Goal: Communication & Community: Share content

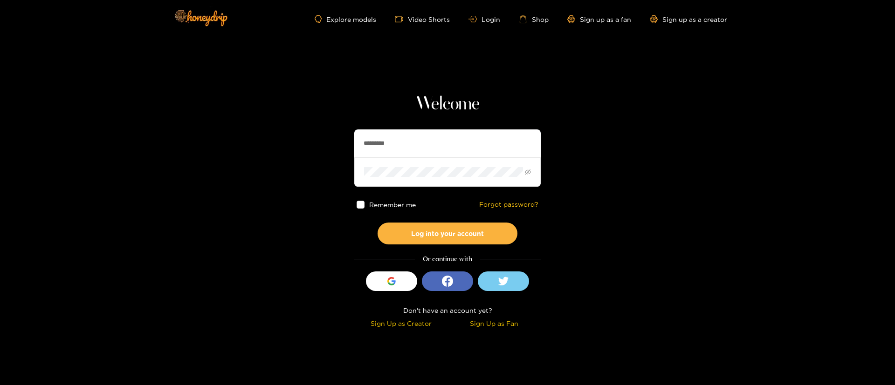
click at [433, 140] on input "*********" at bounding box center [447, 144] width 186 height 28
type input "********"
click at [452, 231] on button "Log into your account" at bounding box center [448, 234] width 140 height 22
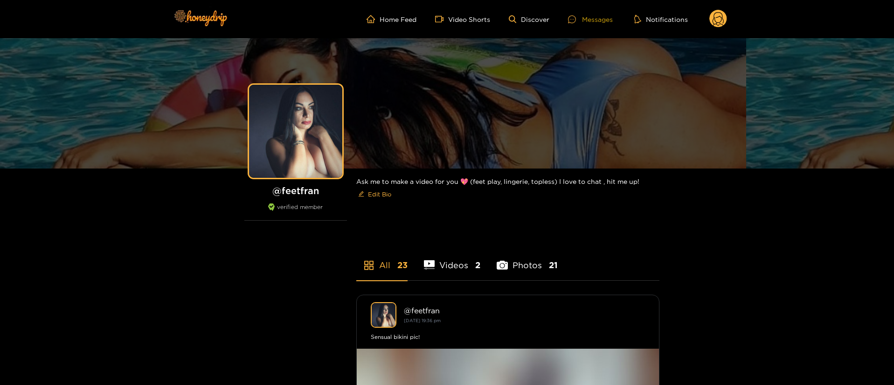
click at [584, 23] on div "Messages" at bounding box center [590, 19] width 45 height 11
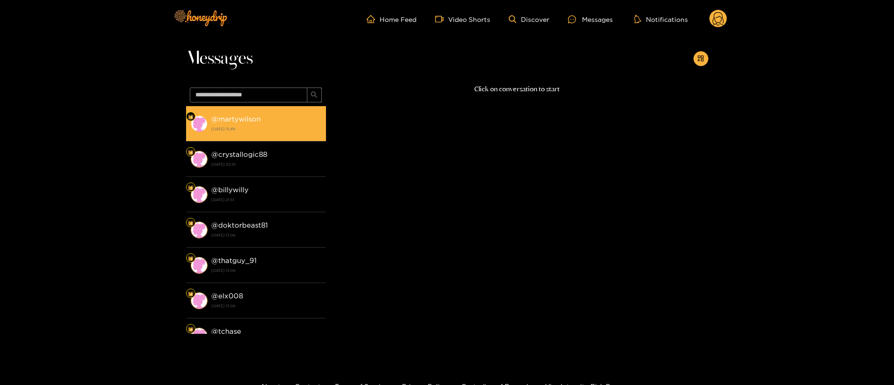
click at [266, 116] on div "@ martywilson [DATE] 15:49" at bounding box center [266, 123] width 110 height 21
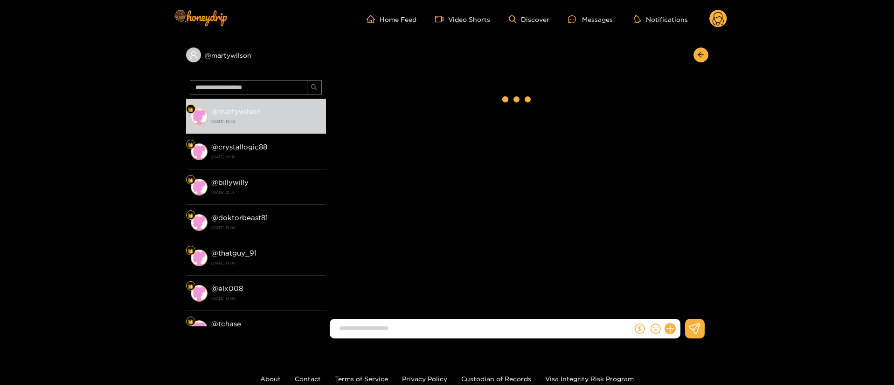
scroll to position [911, 0]
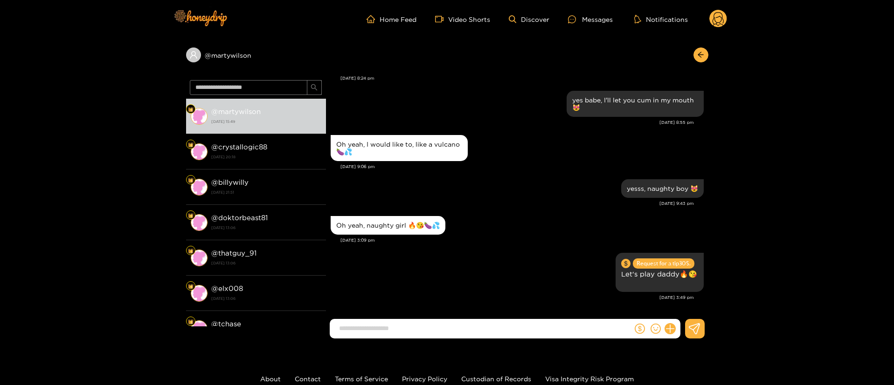
click at [502, 219] on div "Oh yeah, naughty girl 🔥😘🍆💦" at bounding box center [516, 225] width 373 height 23
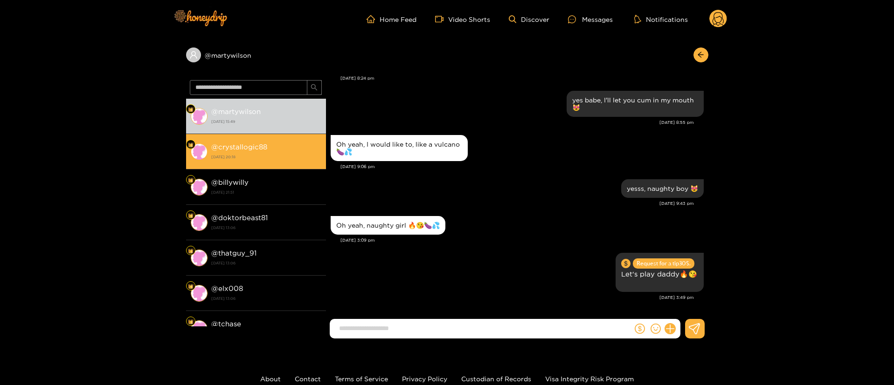
click at [306, 151] on div "@ crystallogic88 [DATE] 20:18" at bounding box center [266, 151] width 110 height 21
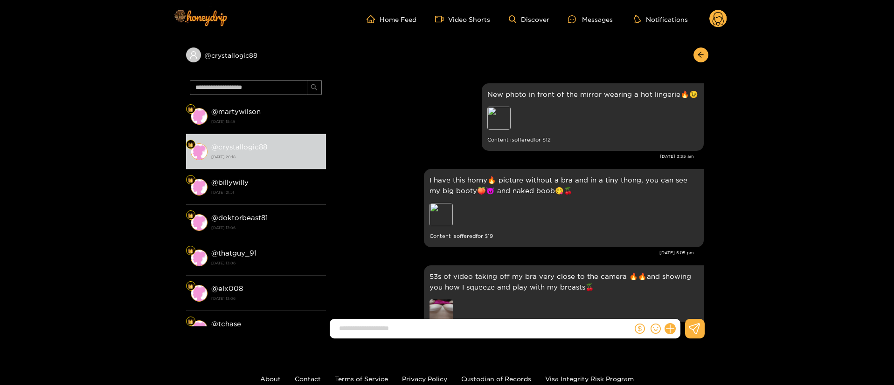
scroll to position [1365, 0]
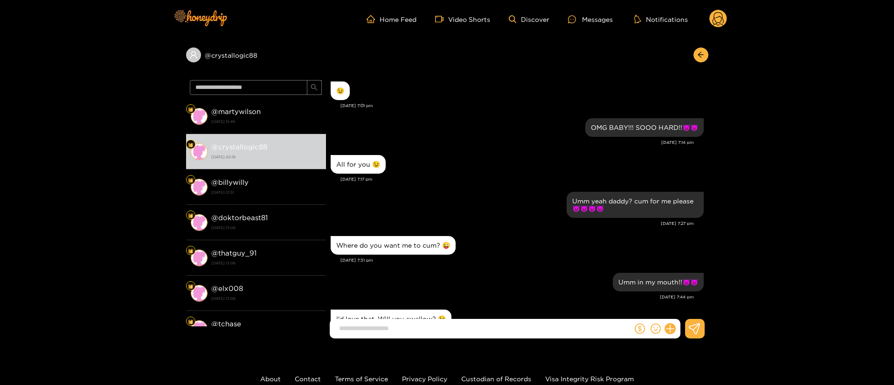
click at [495, 271] on div "Umm in my mouth!!😈😈 [DATE] 7:44 pm" at bounding box center [516, 289] width 373 height 37
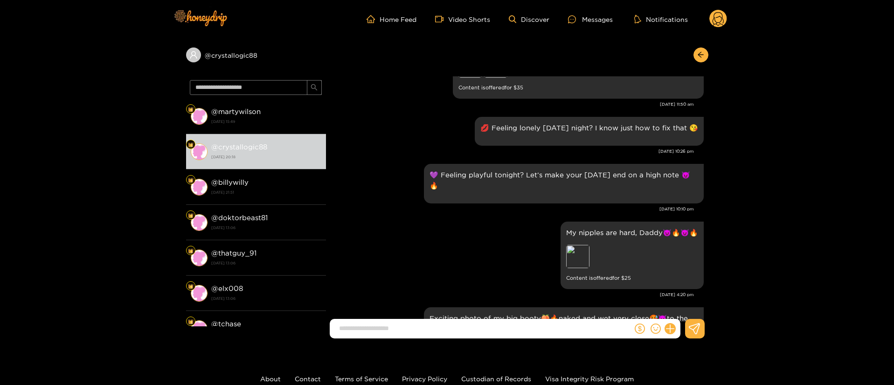
scroll to position [176, 0]
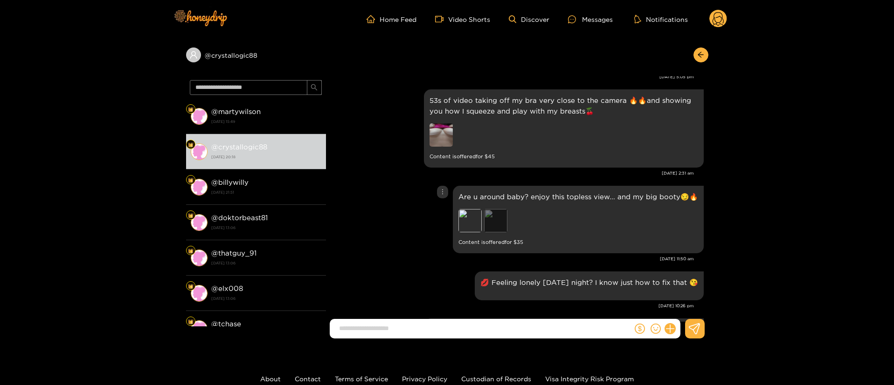
click at [486, 222] on div "Preview" at bounding box center [495, 220] width 23 height 23
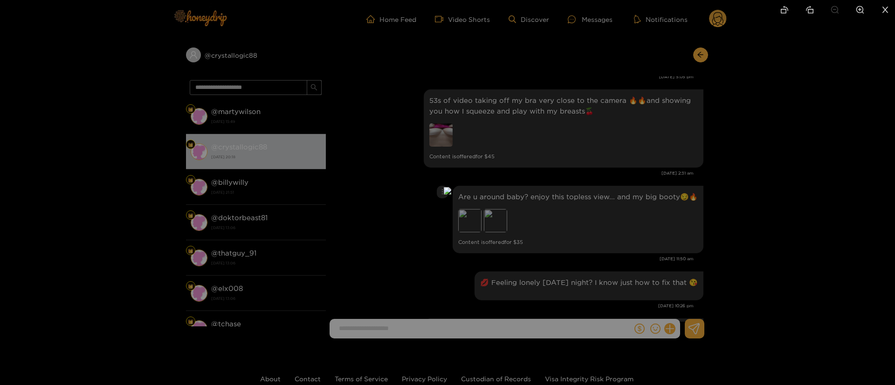
drag, startPoint x: 760, startPoint y: 167, endPoint x: 754, endPoint y: 167, distance: 6.1
click at [761, 167] on div at bounding box center [447, 192] width 895 height 385
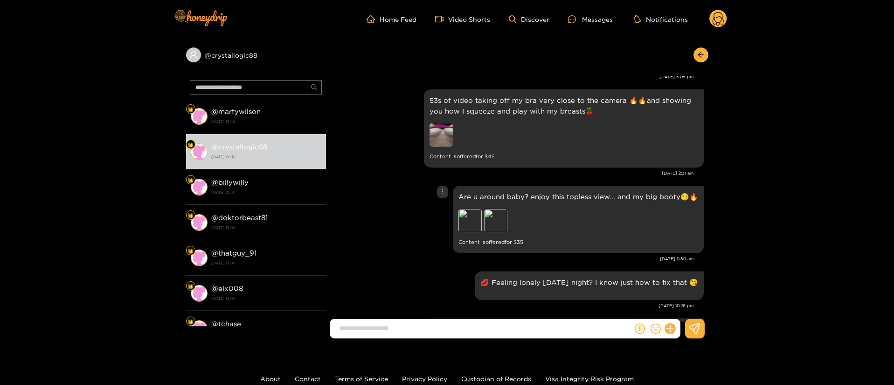
click at [456, 222] on div "Are u around baby? enjoy this topless view... and my big booty😏🔥 Preview Previe…" at bounding box center [578, 220] width 251 height 68
click at [465, 217] on div "Preview" at bounding box center [469, 220] width 23 height 23
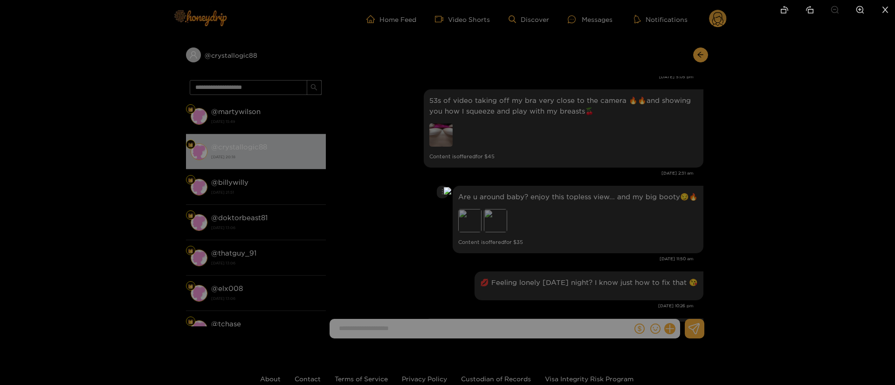
click at [687, 209] on div at bounding box center [447, 192] width 895 height 385
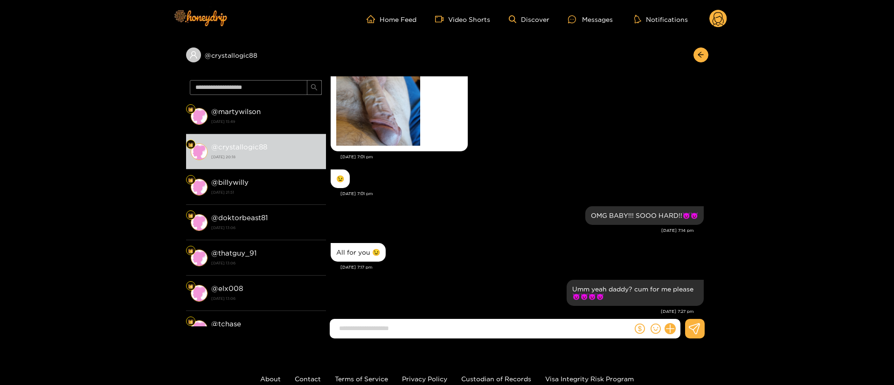
scroll to position [1438, 0]
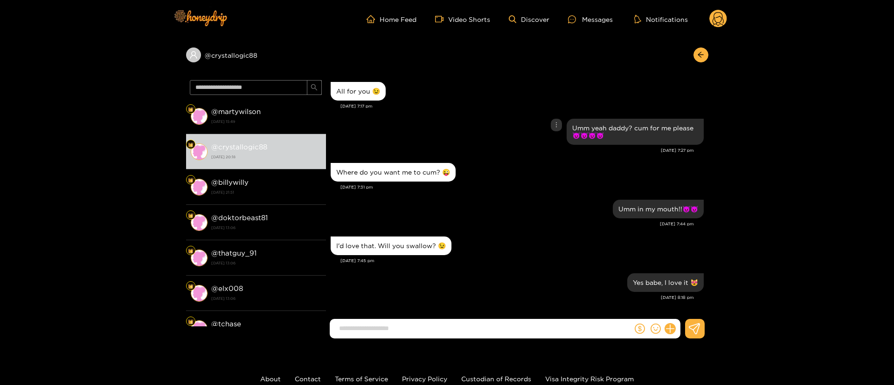
click at [432, 137] on div "Umm yeah daddy? cum for me please😈😈😈😈" at bounding box center [516, 132] width 373 height 31
click at [469, 127] on div "Umm yeah daddy? cum for me please😈😈😈😈" at bounding box center [516, 132] width 373 height 31
click at [486, 133] on div "Umm yeah daddy? cum for me please😈😈😈😈" at bounding box center [516, 132] width 373 height 31
click at [676, 326] on div at bounding box center [657, 329] width 48 height 20
click at [452, 183] on div "Where do you want me to cum? 😜" at bounding box center [516, 172] width 373 height 23
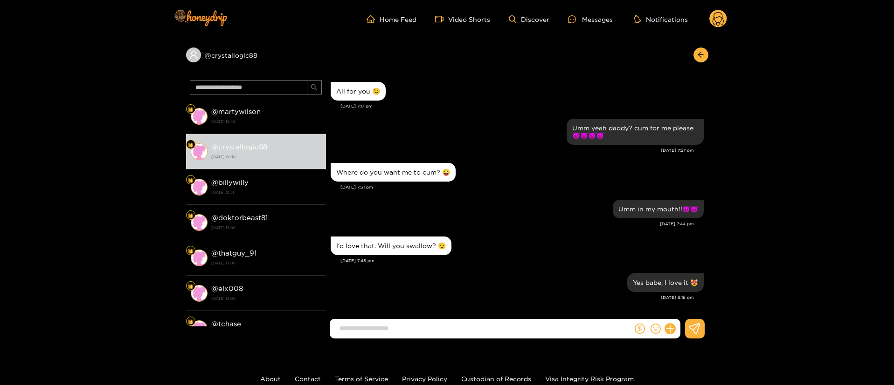
click at [517, 327] on input at bounding box center [483, 328] width 298 height 15
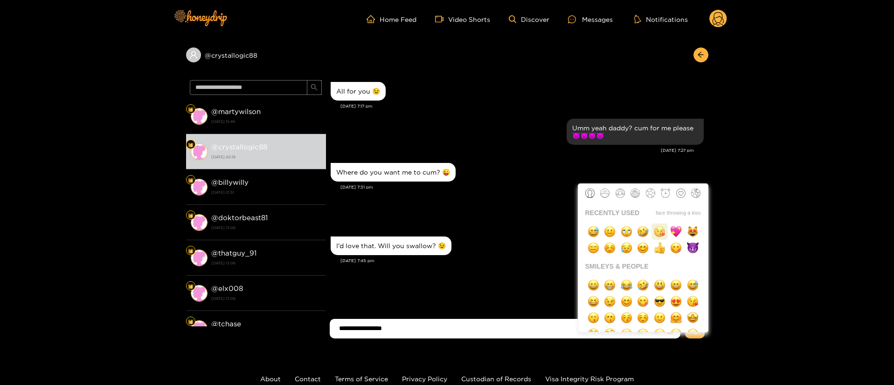
click at [659, 239] on button "button" at bounding box center [659, 232] width 16 height 16
type input "**********"
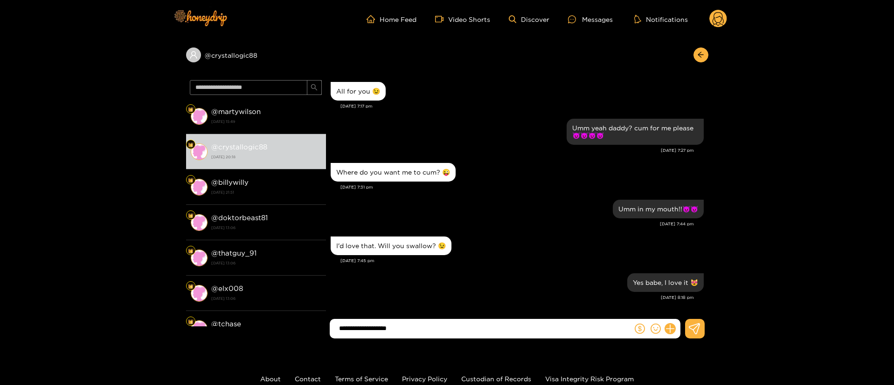
click at [484, 336] on input "**********" at bounding box center [483, 328] width 298 height 15
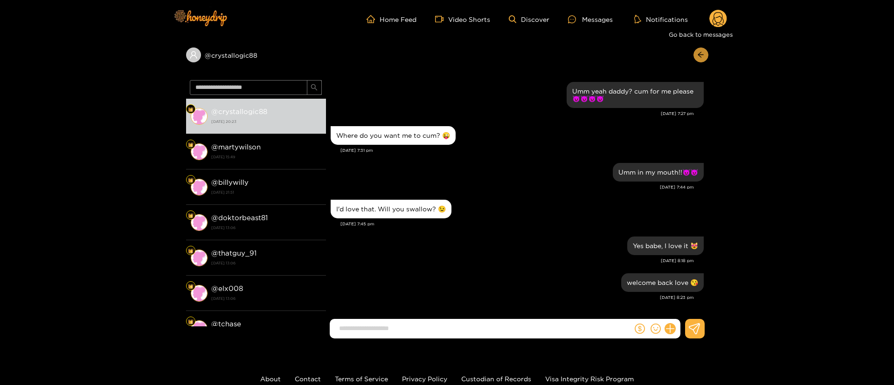
click at [696, 52] on button "button" at bounding box center [700, 55] width 15 height 15
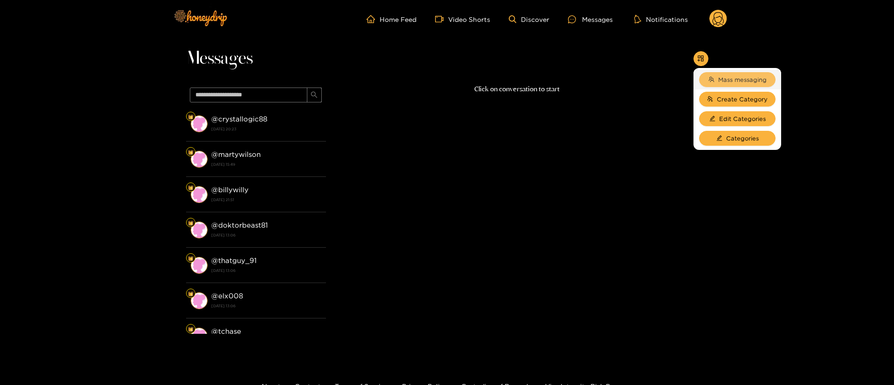
click at [718, 82] on span "Mass messaging" at bounding box center [742, 79] width 48 height 9
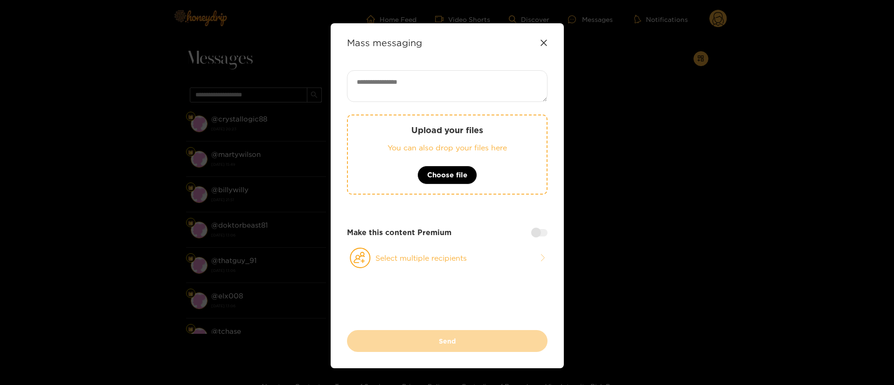
click at [439, 77] on textarea at bounding box center [447, 86] width 200 height 32
paste textarea "**********"
type textarea "**********"
click at [447, 175] on span "Choose file" at bounding box center [447, 175] width 40 height 11
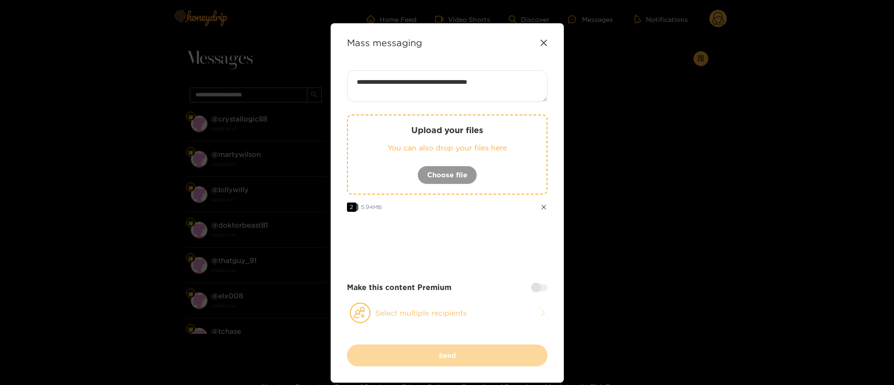
click at [428, 315] on button "Select multiple recipients" at bounding box center [447, 313] width 200 height 21
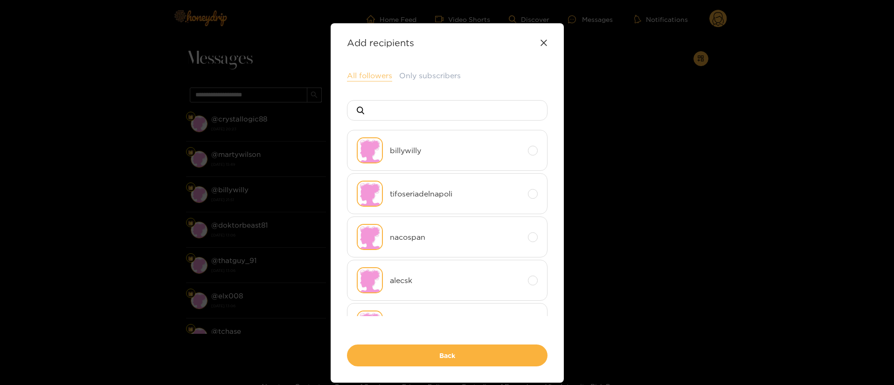
click at [373, 70] on button "All followers" at bounding box center [369, 75] width 45 height 11
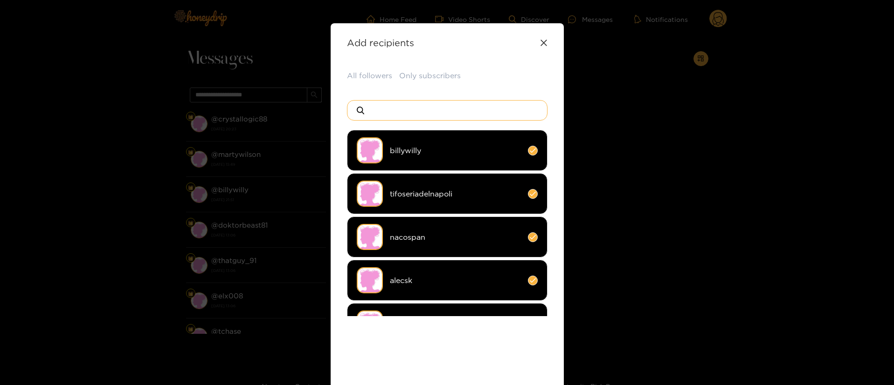
click at [395, 105] on input at bounding box center [451, 111] width 164 height 20
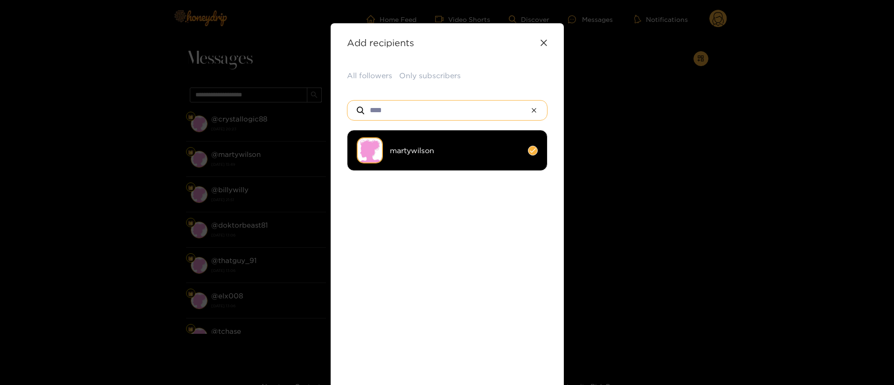
type input "****"
click at [427, 153] on span "martywilson" at bounding box center [455, 150] width 131 height 11
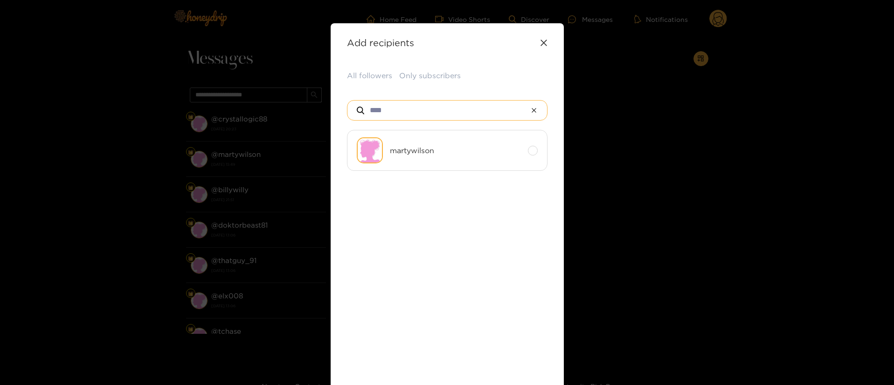
click at [397, 107] on input "****" at bounding box center [447, 111] width 157 height 20
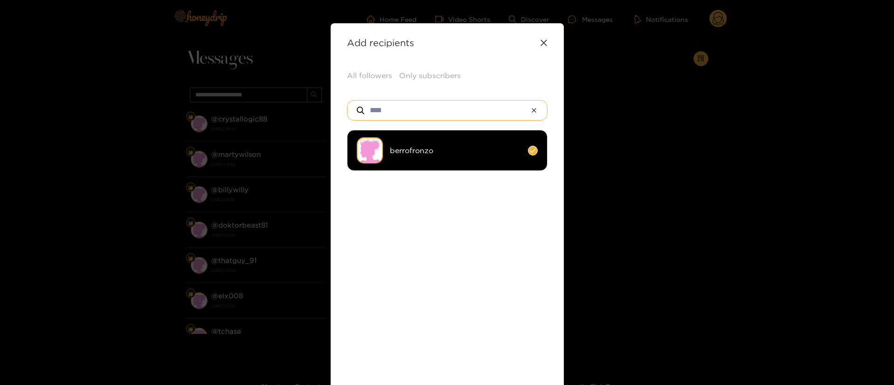
type input "****"
click at [434, 180] on ul "berrofronzo" at bounding box center [447, 223] width 200 height 186
click at [426, 143] on li "berrofronzo" at bounding box center [447, 150] width 200 height 41
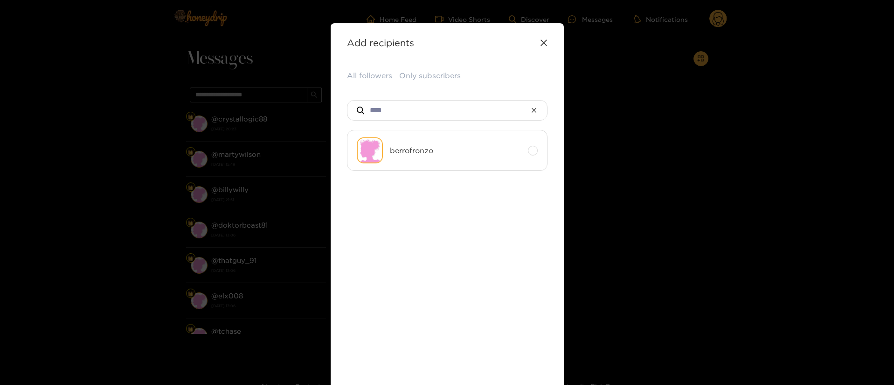
click at [485, 222] on ul "berrofronzo" at bounding box center [447, 223] width 200 height 186
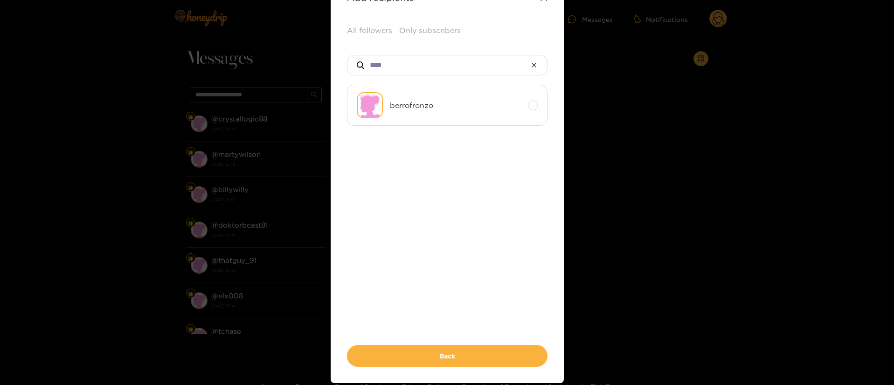
scroll to position [81, 0]
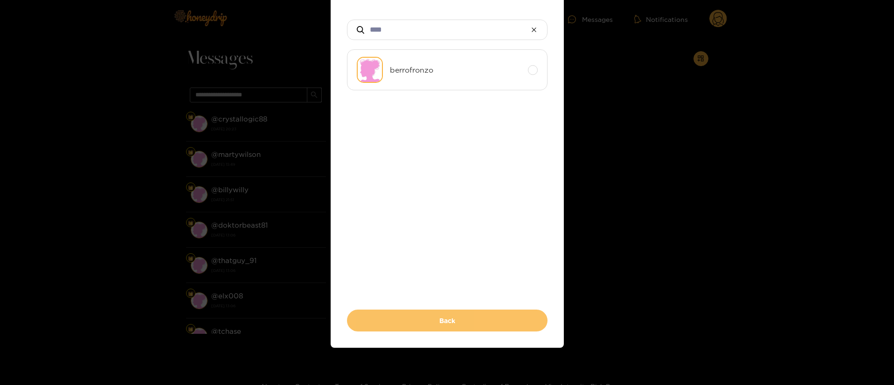
click at [470, 313] on button "Back" at bounding box center [447, 321] width 200 height 22
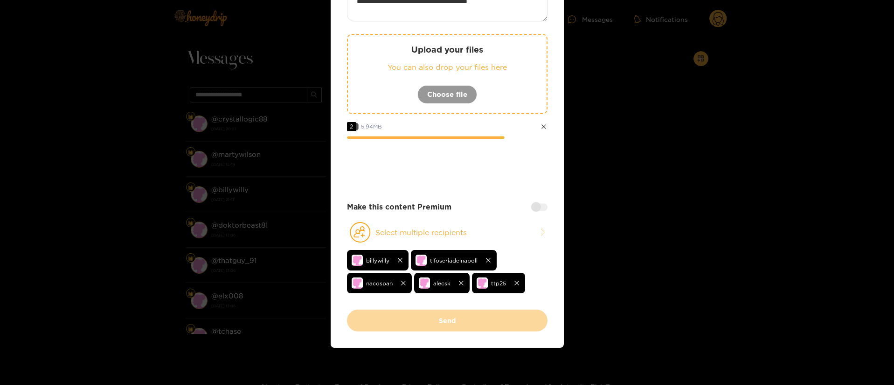
click at [544, 207] on div at bounding box center [539, 207] width 16 height 7
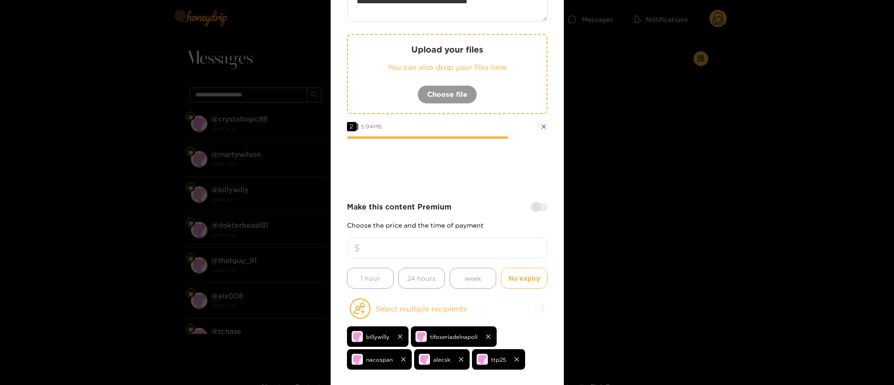
click at [473, 251] on input "number" at bounding box center [447, 248] width 200 height 21
type input "**"
click at [487, 170] on div at bounding box center [447, 164] width 200 height 37
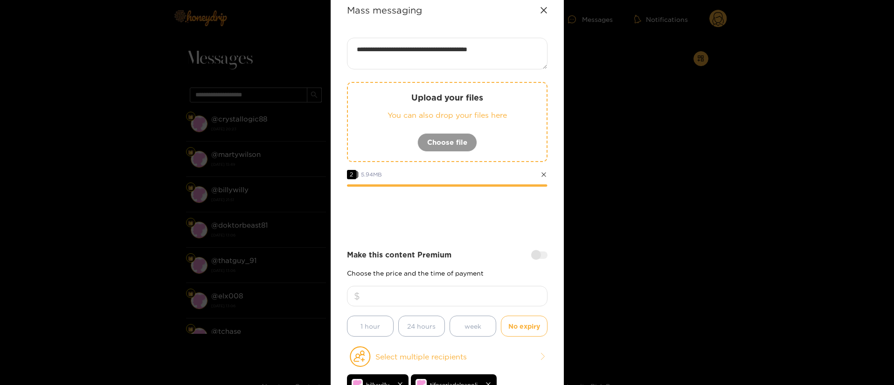
scroll to position [11, 0]
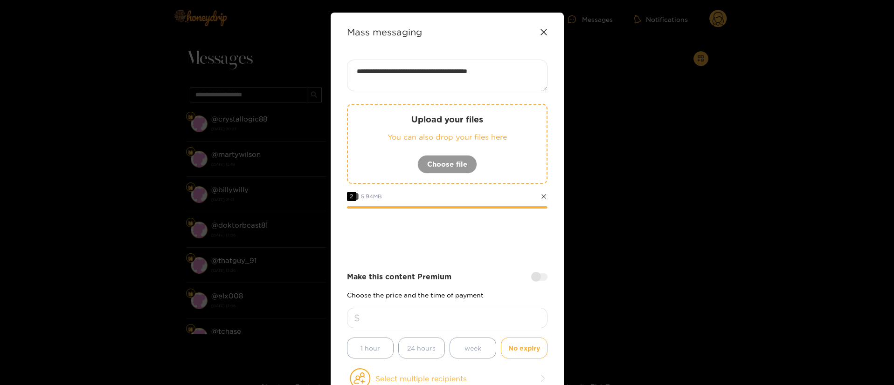
click at [487, 240] on div at bounding box center [447, 234] width 200 height 37
click at [489, 240] on div at bounding box center [447, 234] width 200 height 37
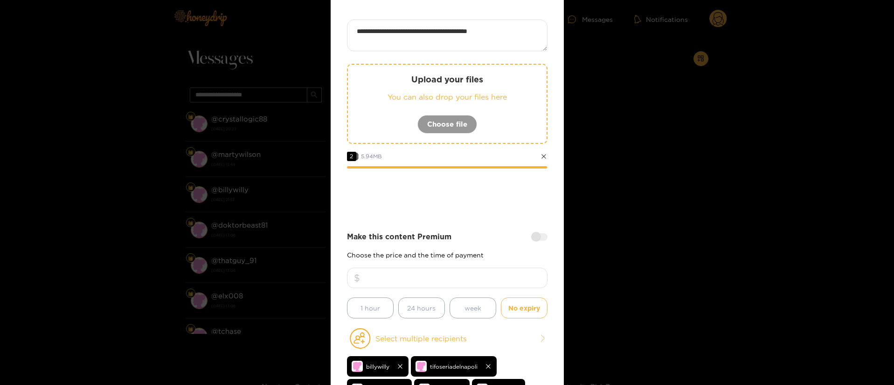
scroll to position [81, 0]
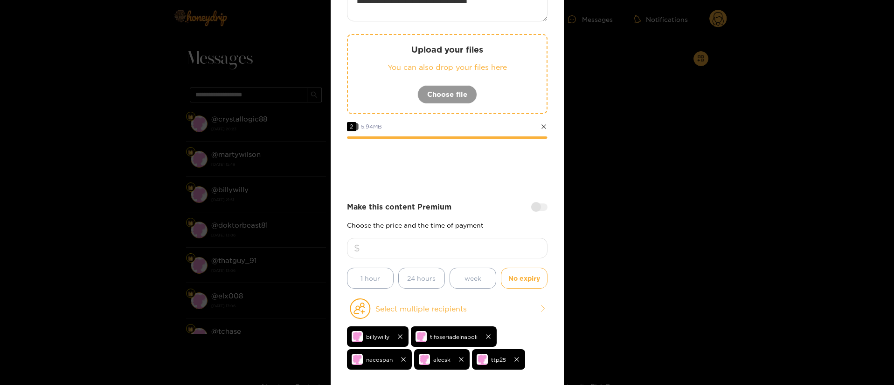
click at [480, 202] on div "Make this content Premium" at bounding box center [447, 207] width 200 height 11
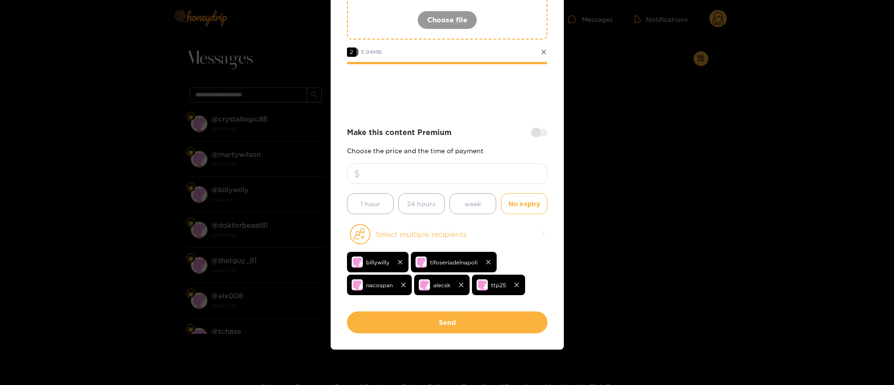
scroll to position [157, 0]
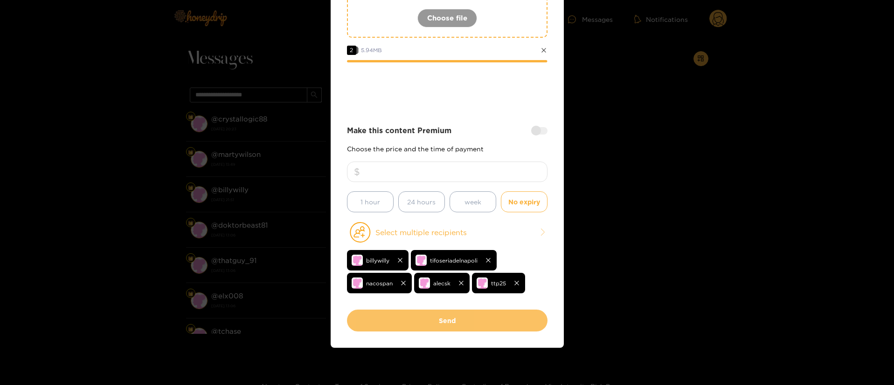
click at [432, 321] on button "Send" at bounding box center [447, 321] width 200 height 22
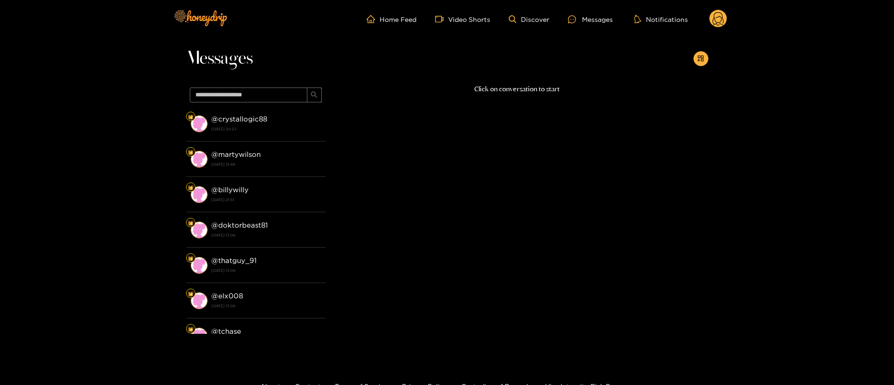
click at [716, 17] on icon at bounding box center [717, 20] width 11 height 16
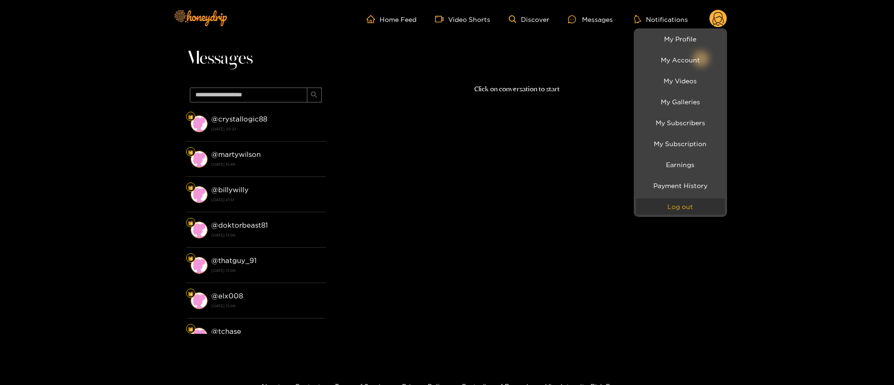
click at [679, 209] on button "Log out" at bounding box center [680, 207] width 89 height 16
